Goal: Find specific page/section: Find specific page/section

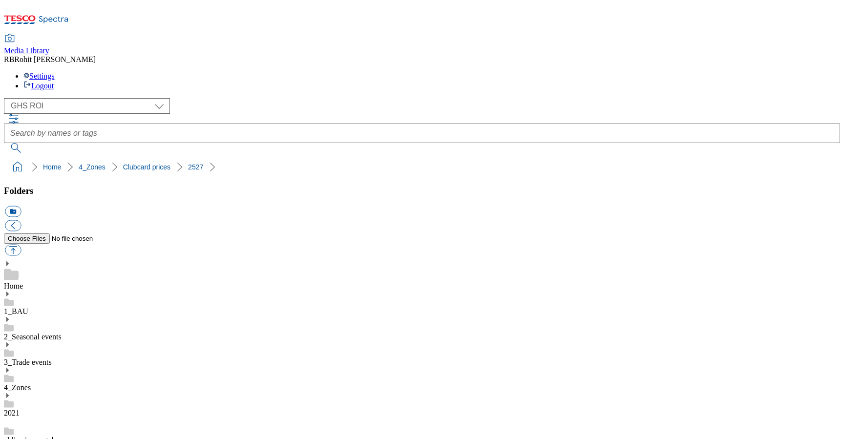
select select "flare-ghs-roi"
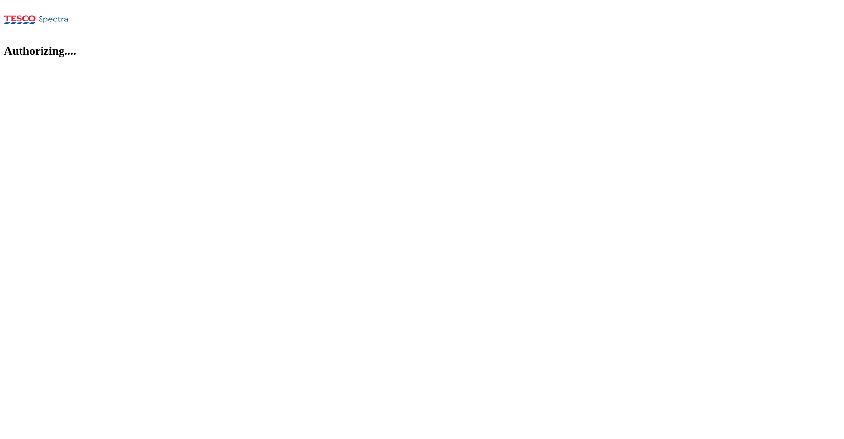
select select "flare-ghs-roi"
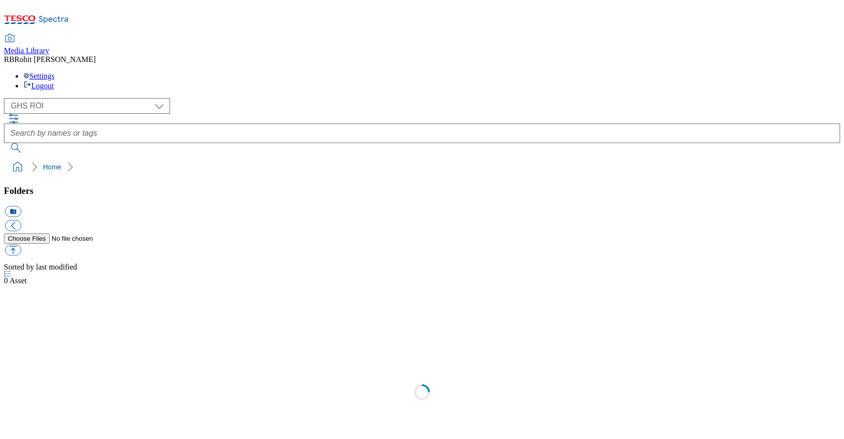
scroll to position [0, 0]
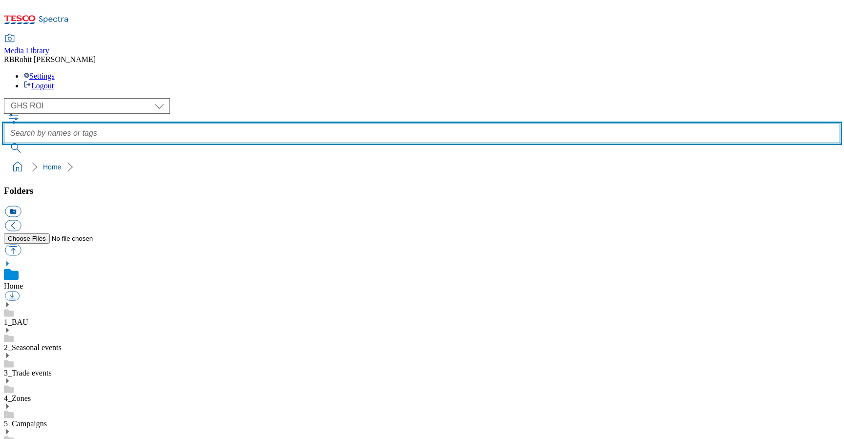
click at [312, 124] on input "text" at bounding box center [422, 134] width 836 height 20
type input "search"
click at [4, 143] on button "submit" at bounding box center [16, 148] width 25 height 10
